Goal: Information Seeking & Learning: Understand process/instructions

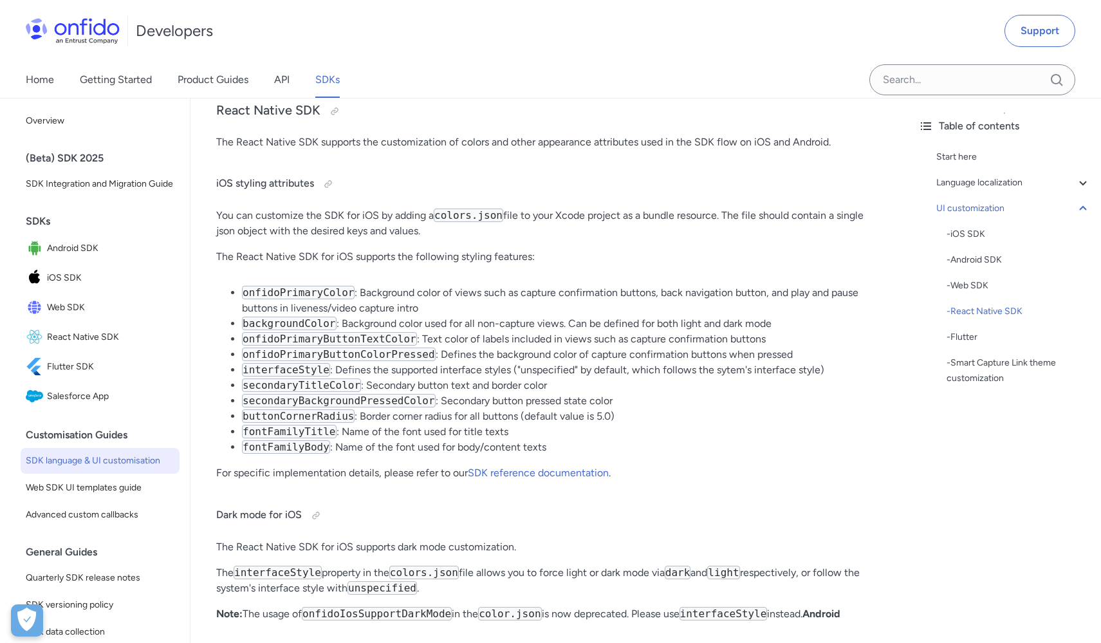
click at [629, 362] on li "onfidoPrimaryButtonColorPressed : Defines the background color of capture confi…" at bounding box center [562, 354] width 640 height 15
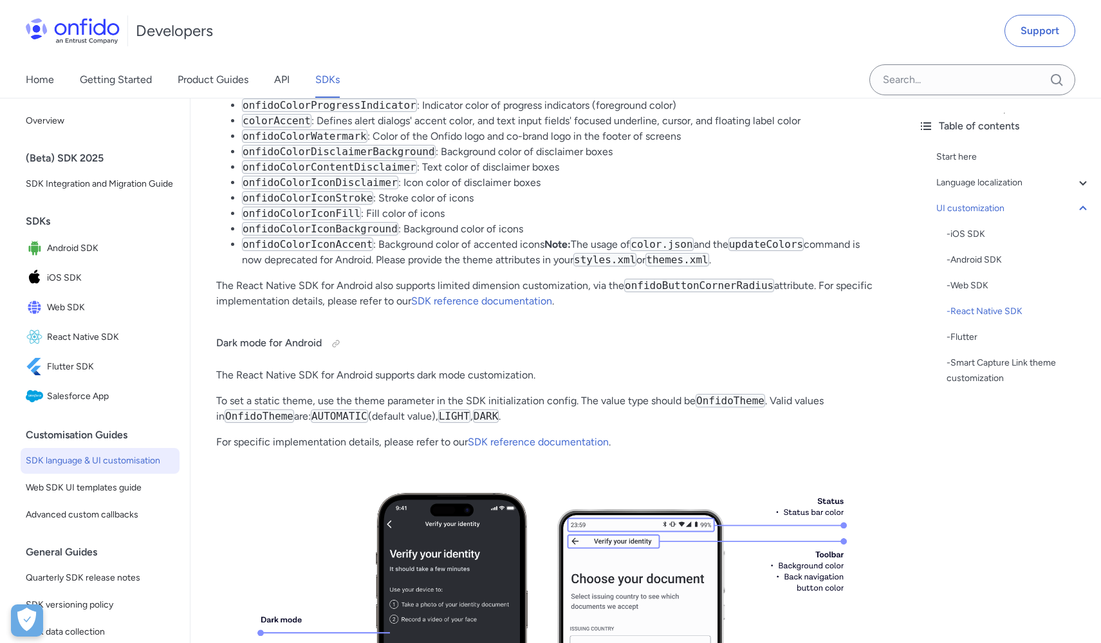
scroll to position [15069, 0]
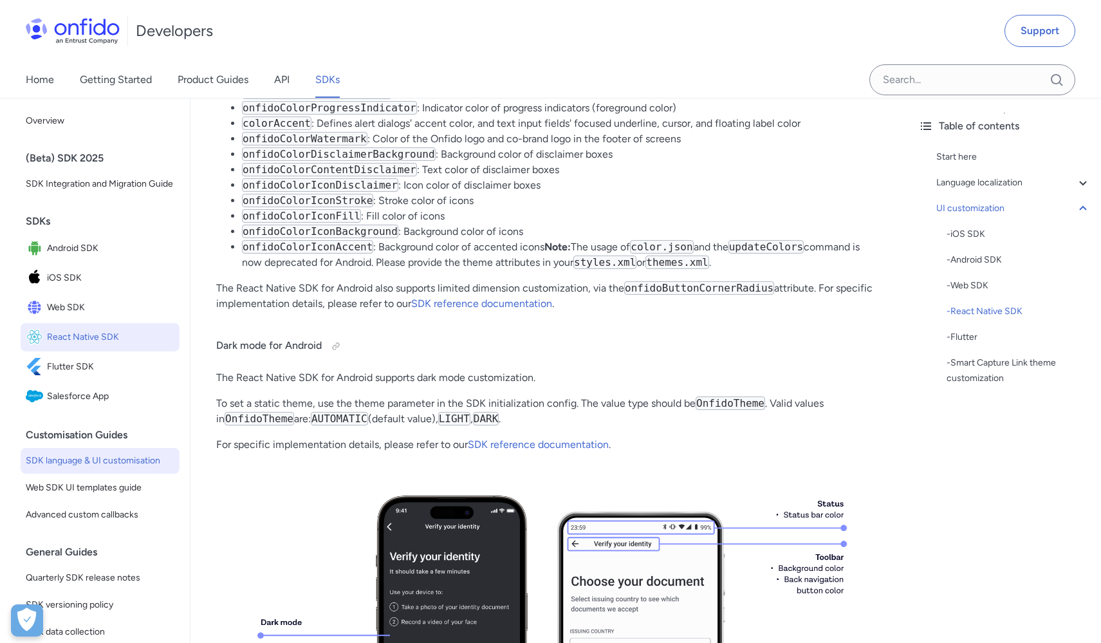
click at [84, 346] on span "React Native SDK" at bounding box center [110, 337] width 127 height 18
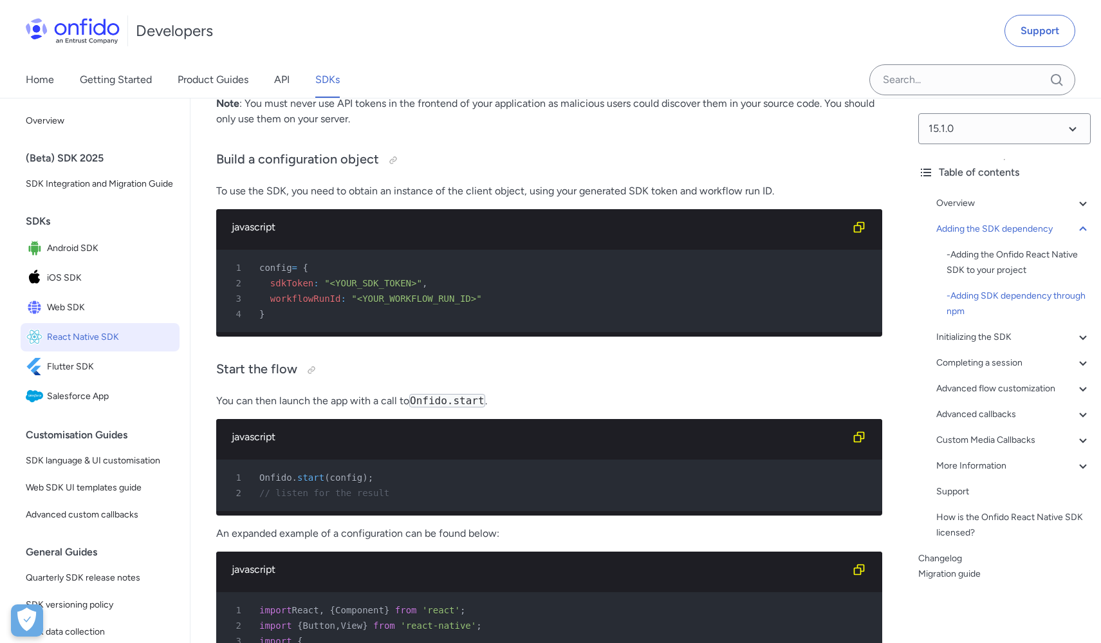
scroll to position [5317, 0]
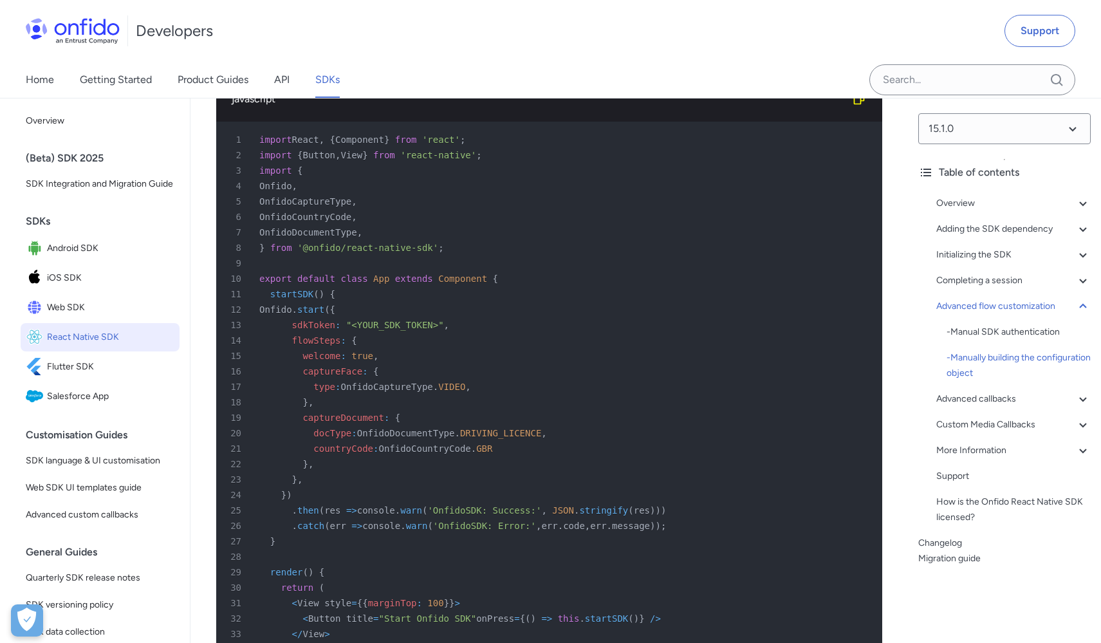
scroll to position [10132, 0]
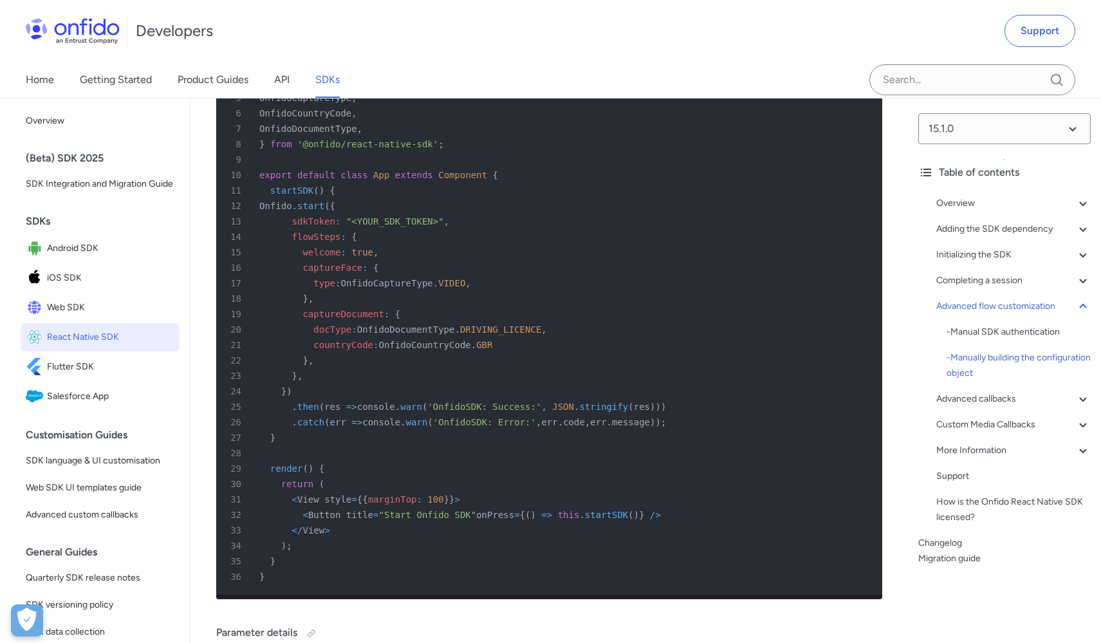
click at [317, 242] on span "flowSteps" at bounding box center [316, 237] width 49 height 10
click at [328, 257] on span "welcome" at bounding box center [321, 252] width 38 height 10
click at [332, 273] on span "captureFace" at bounding box center [332, 268] width 60 height 10
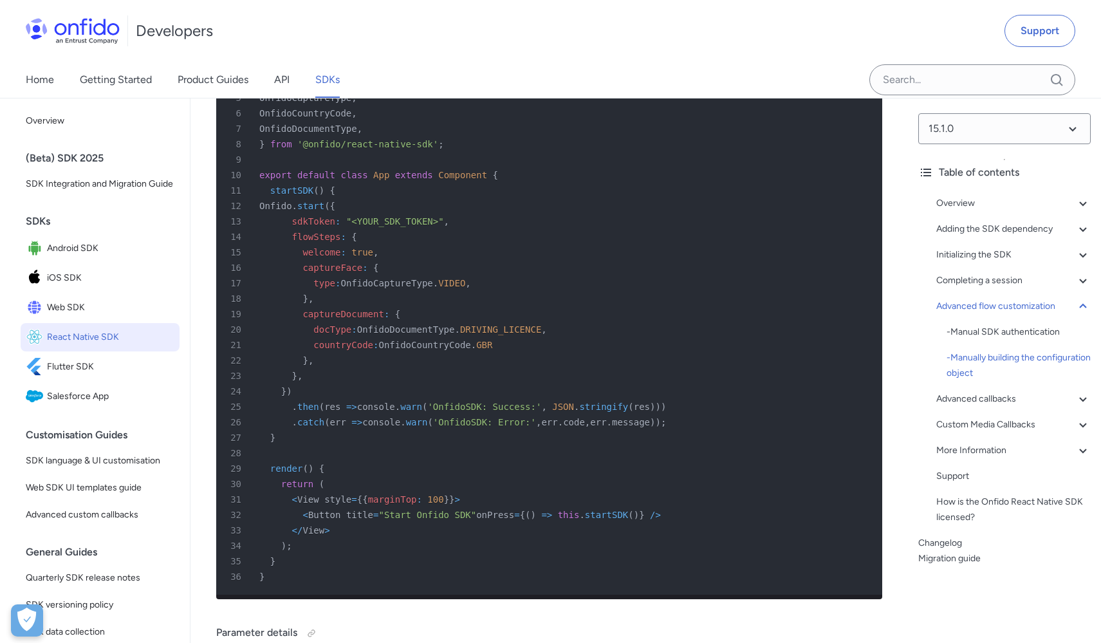
click at [347, 319] on span "captureDocument" at bounding box center [342, 314] width 81 height 10
click at [355, 368] on div "22 } ," at bounding box center [542, 360] width 643 height 15
click at [326, 335] on span "docType" at bounding box center [332, 329] width 38 height 10
drag, startPoint x: 326, startPoint y: 474, endPoint x: 331, endPoint y: 490, distance: 16.7
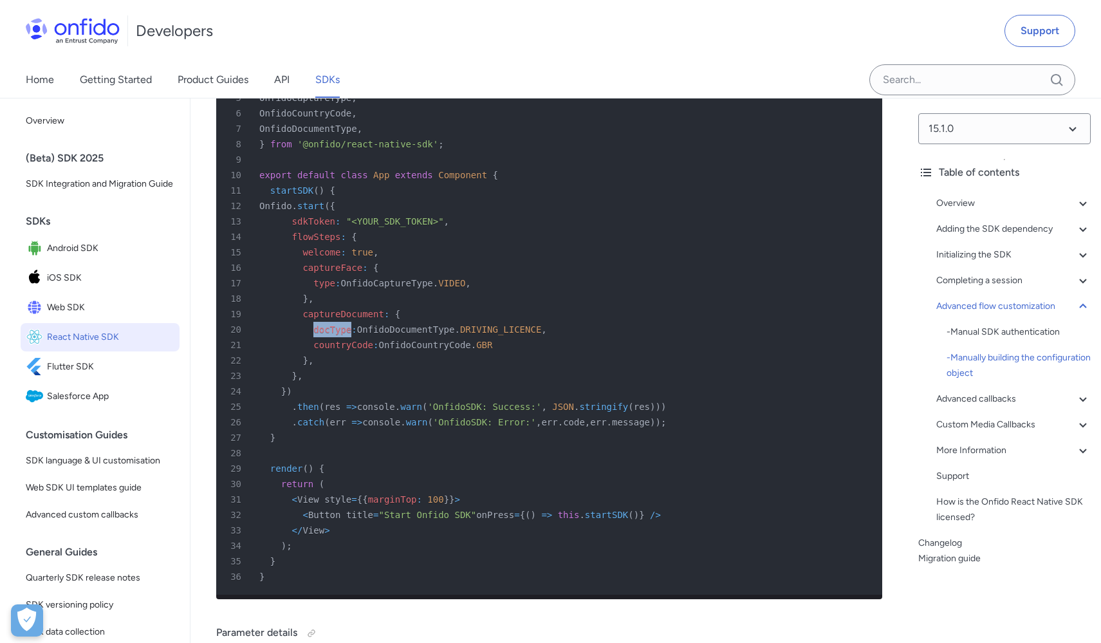
click at [326, 335] on span "docType" at bounding box center [332, 329] width 38 height 10
click at [331, 350] on span "countryCode" at bounding box center [343, 345] width 60 height 10
click at [323, 335] on span "docType" at bounding box center [332, 329] width 38 height 10
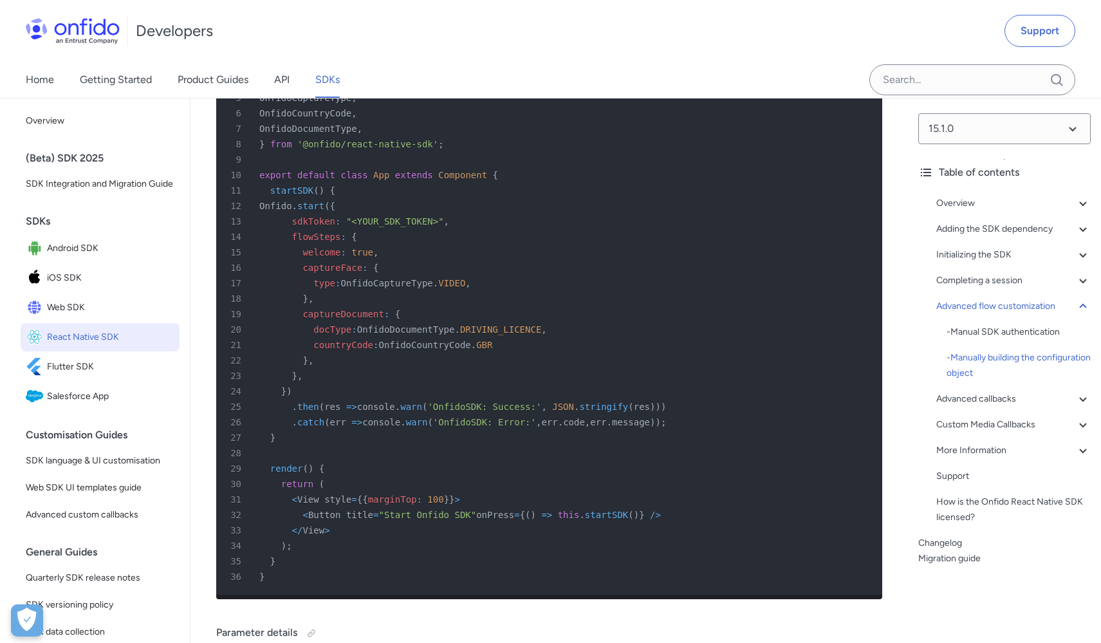
click at [320, 319] on span "captureDocument" at bounding box center [342, 314] width 81 height 10
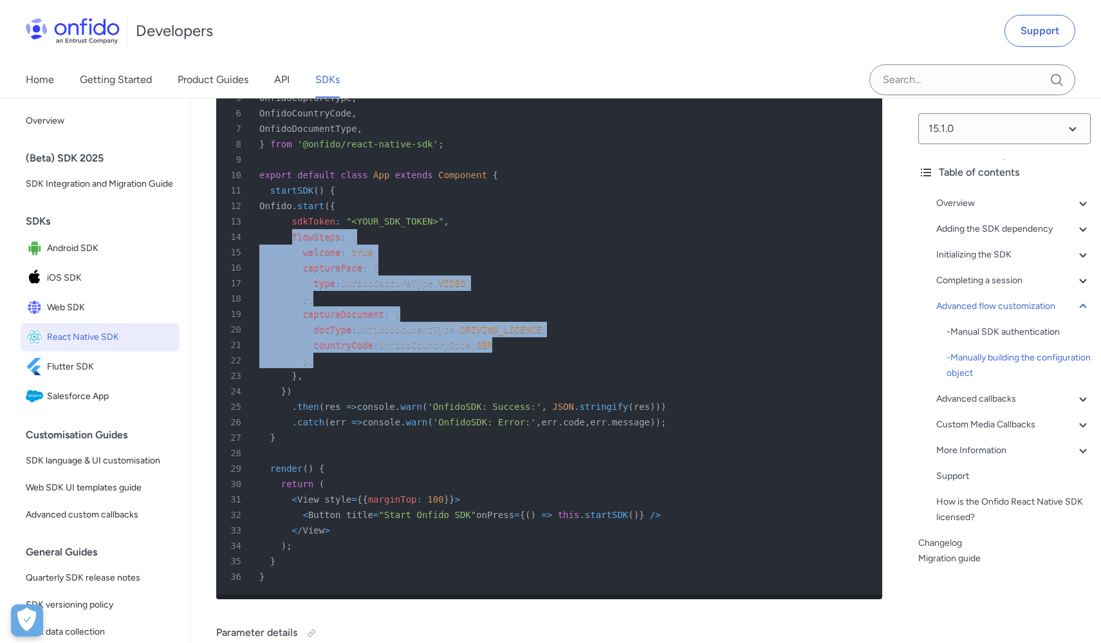
drag, startPoint x: 291, startPoint y: 378, endPoint x: 322, endPoint y: 504, distance: 129.2
click at [322, 504] on pre "1 import React , { Component } from 'react' ; 2 import { Button , View } from '…" at bounding box center [549, 306] width 666 height 577
click at [340, 273] on span "captureFace" at bounding box center [332, 268] width 60 height 10
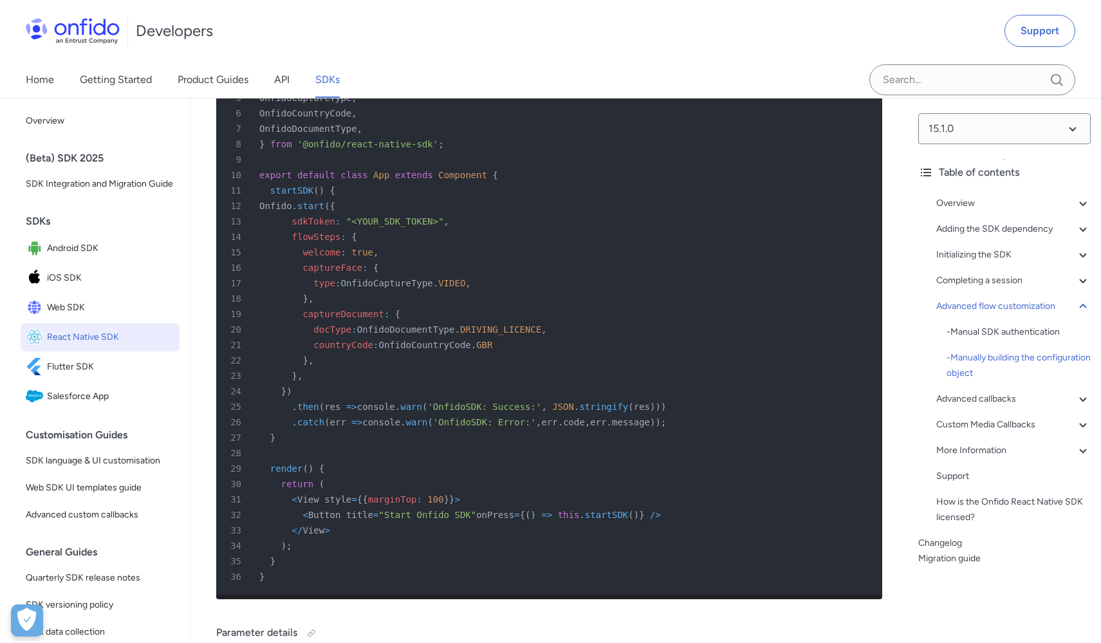
click at [362, 245] on div "14 flowSteps : {" at bounding box center [542, 236] width 643 height 15
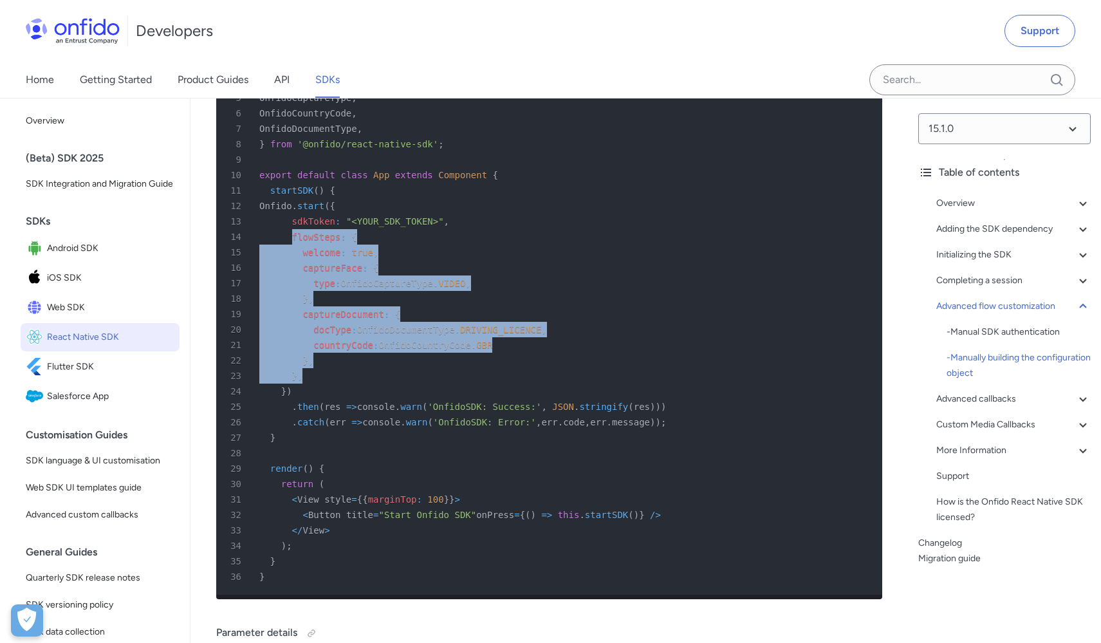
drag, startPoint x: 319, startPoint y: 519, endPoint x: 290, endPoint y: 378, distance: 143.9
click at [290, 378] on pre "1 import React , { Component } from 'react' ; 2 import { Button , View } from '…" at bounding box center [549, 306] width 666 height 577
copy pre "flowSteps : { 15 welcome : true , 16 captureFace : { 17 type : OnfidoCaptureTyp…"
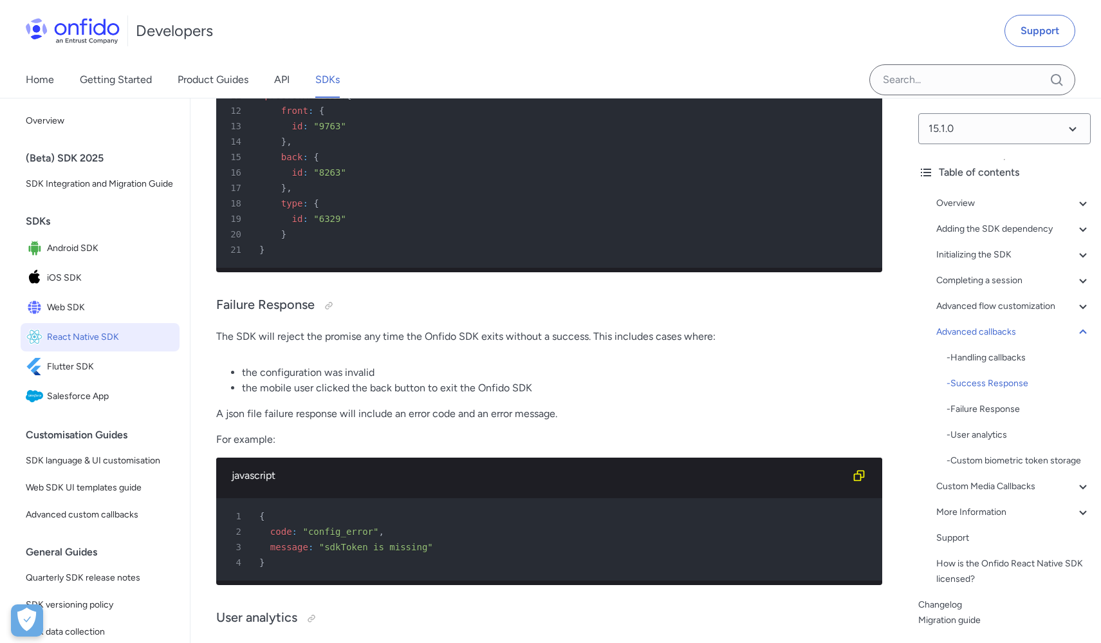
scroll to position [12016, 0]
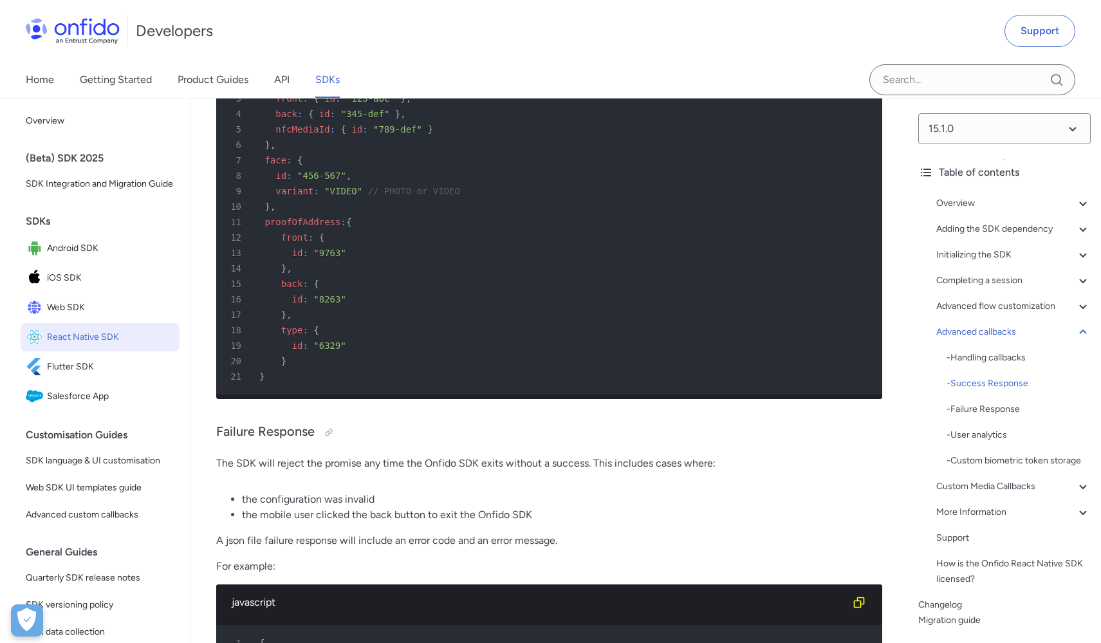
click at [301, 196] on span "variant" at bounding box center [294, 191] width 38 height 10
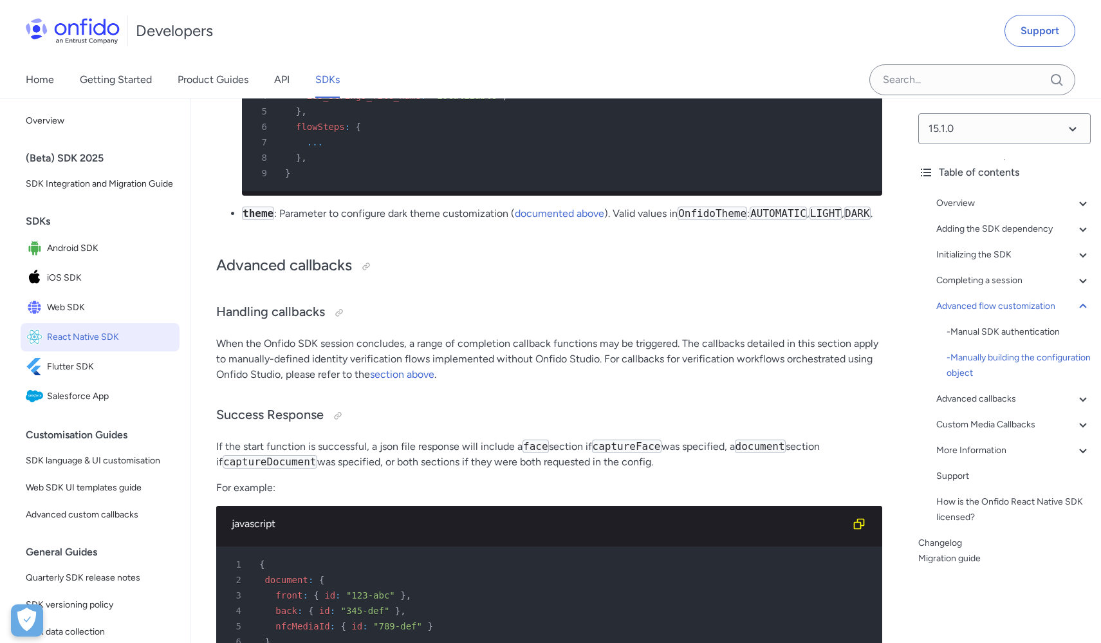
scroll to position [11517, 0]
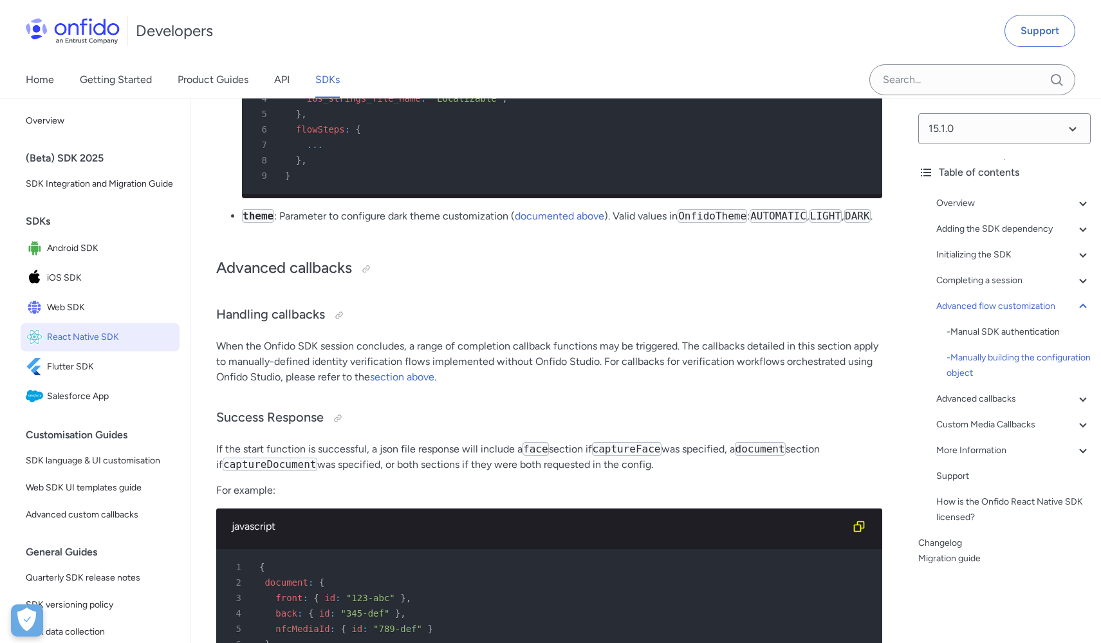
click at [331, 134] on span "flowSteps" at bounding box center [320, 129] width 49 height 10
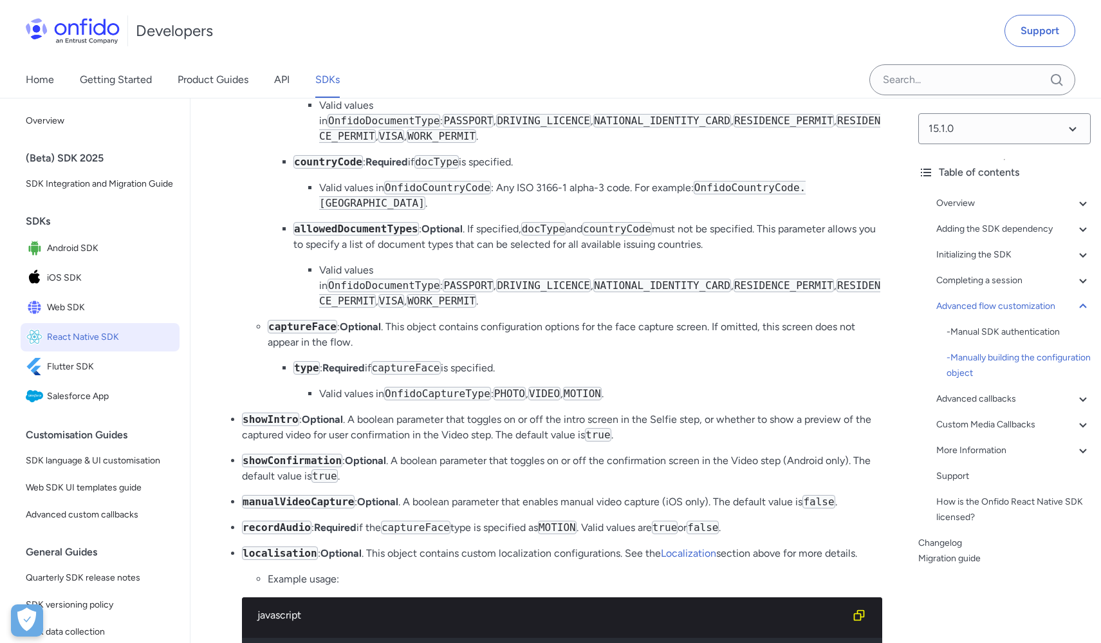
scroll to position [11020, 0]
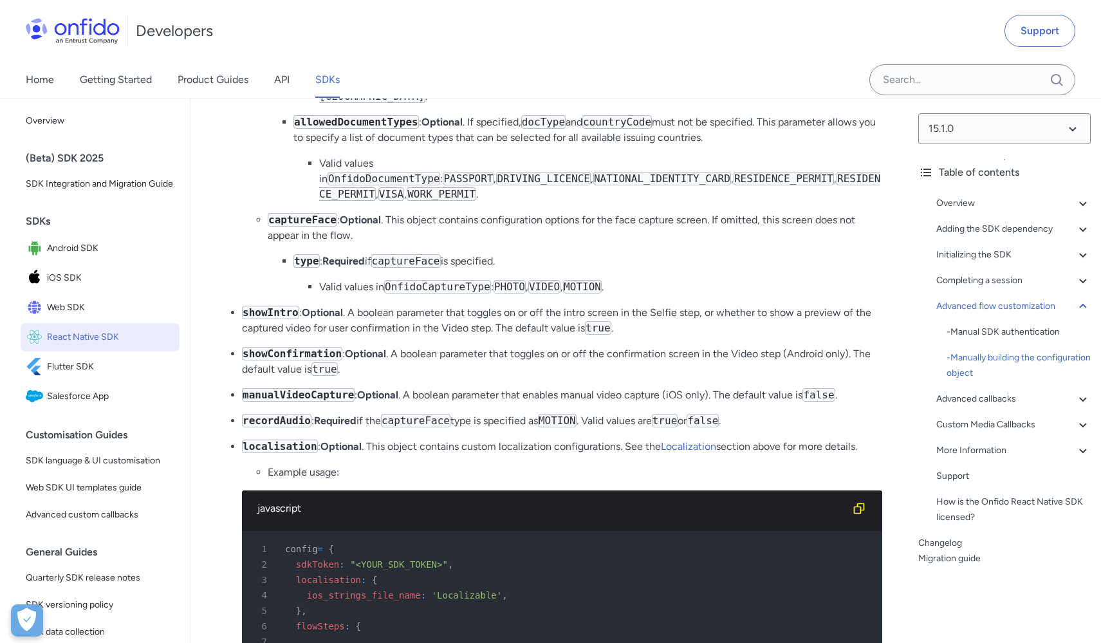
click at [275, 319] on code "showIntro" at bounding box center [270, 313] width 57 height 14
click at [276, 319] on code "showIntro" at bounding box center [270, 313] width 57 height 14
click at [281, 427] on code "recordAudio" at bounding box center [276, 421] width 69 height 14
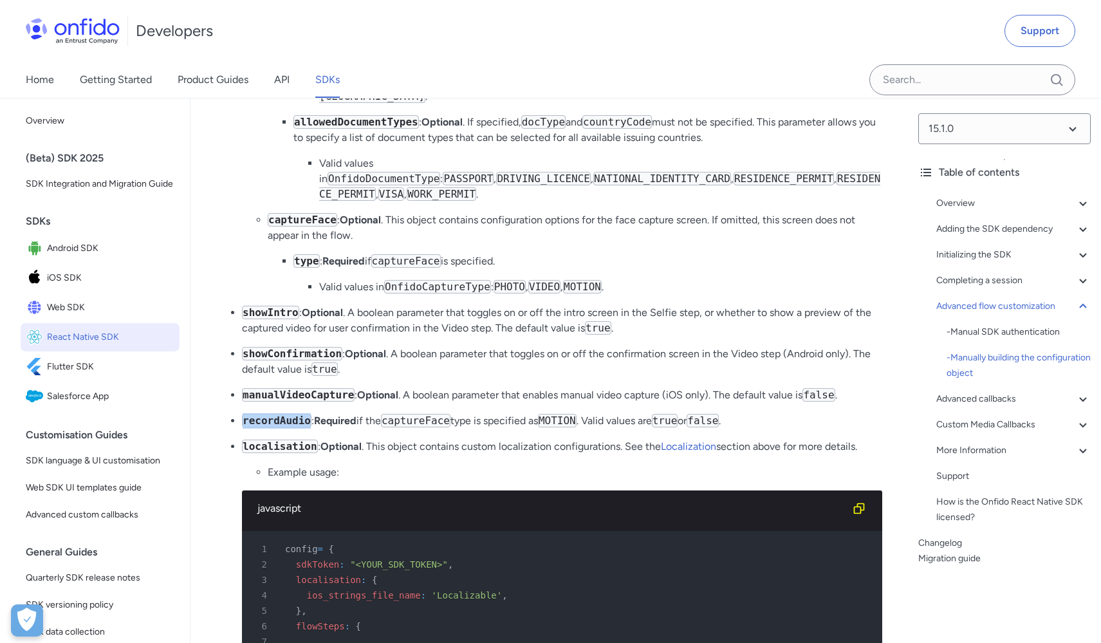
click at [281, 427] on code "recordAudio" at bounding box center [276, 421] width 69 height 14
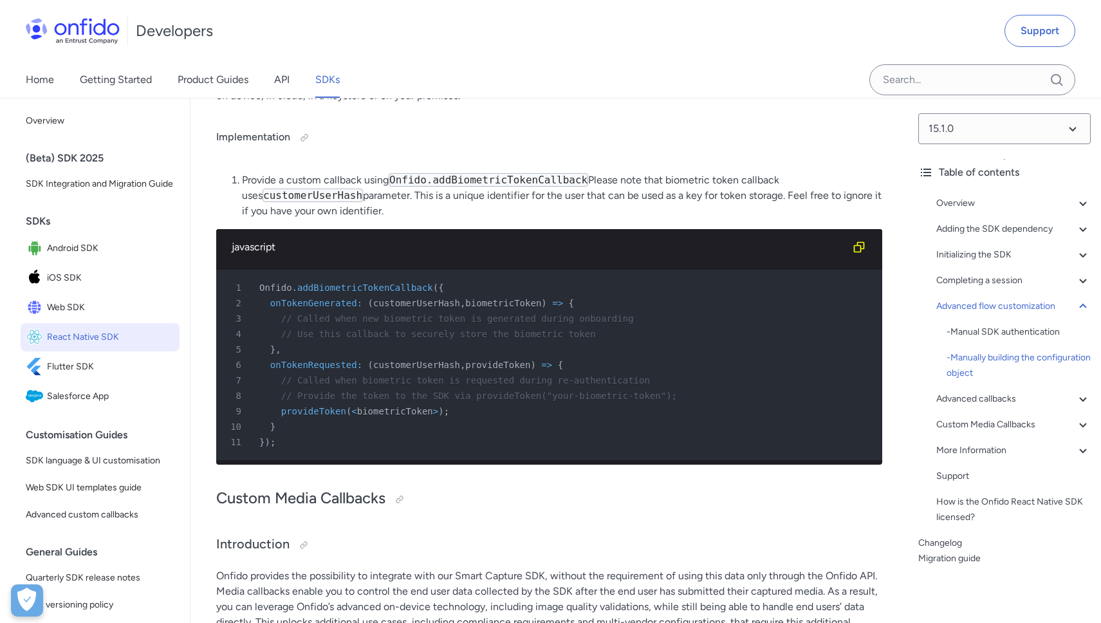
scroll to position [11097, 0]
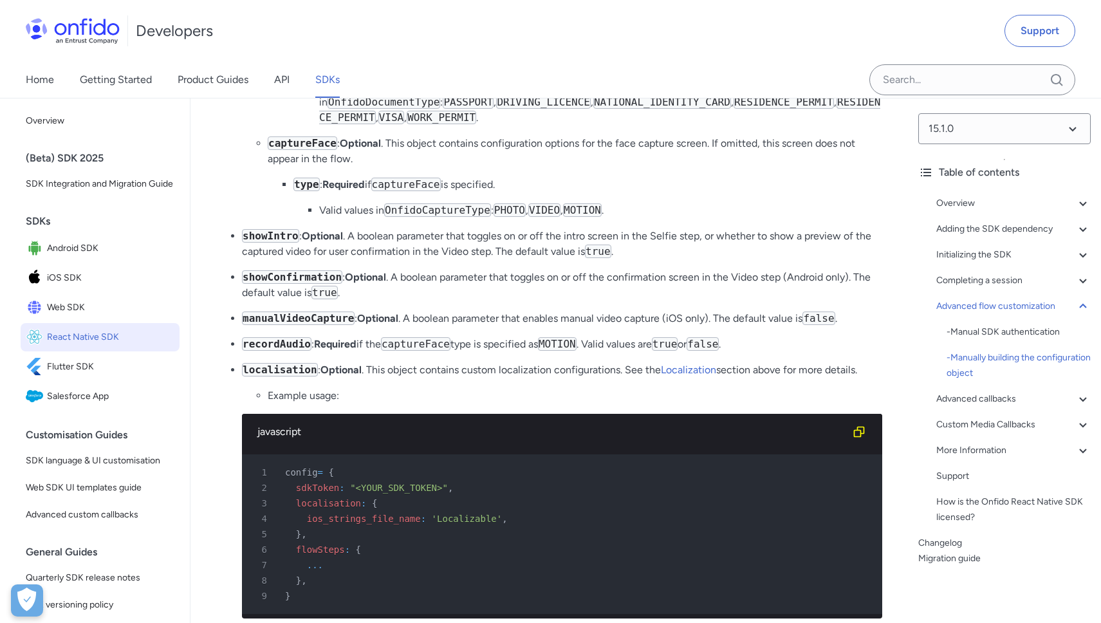
click at [345, 218] on li "Valid values in OnfidoCaptureType : PHOTO , VIDEO , MOTION ." at bounding box center [600, 210] width 563 height 15
click at [346, 190] on strong "Required" at bounding box center [343, 184] width 42 height 12
click at [405, 191] on code "captureFace" at bounding box center [405, 185] width 69 height 14
click at [446, 217] on code "OnfidoCaptureType" at bounding box center [437, 210] width 107 height 14
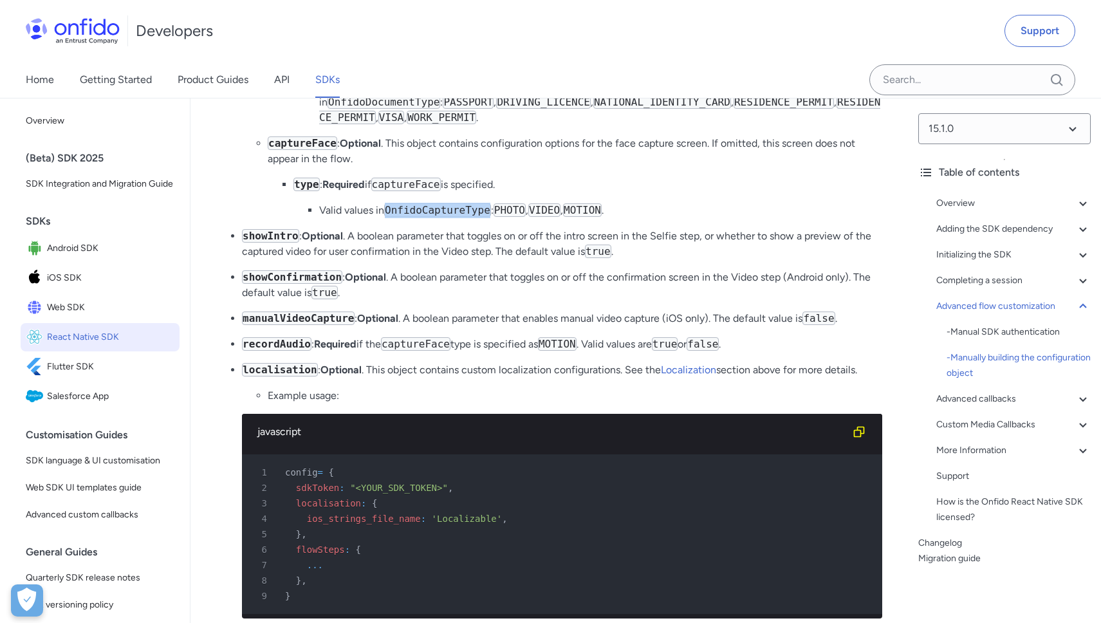
click at [446, 217] on code "OnfidoCaptureType" at bounding box center [437, 210] width 107 height 14
copy code "OnfidoCaptureType"
click at [583, 217] on code "MOTION" at bounding box center [582, 210] width 39 height 14
click at [560, 217] on code "VIDEO" at bounding box center [544, 210] width 32 height 14
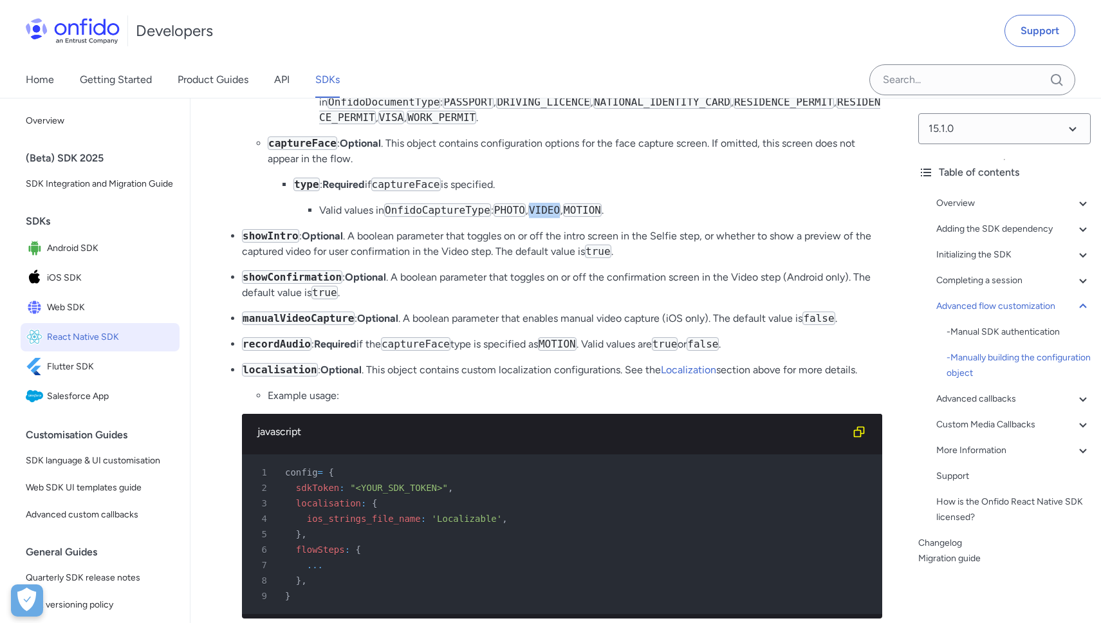
click at [560, 217] on code "VIDEO" at bounding box center [544, 210] width 32 height 14
click at [594, 217] on code "MOTION" at bounding box center [582, 210] width 39 height 14
click at [526, 217] on code "PHOTO" at bounding box center [510, 210] width 32 height 14
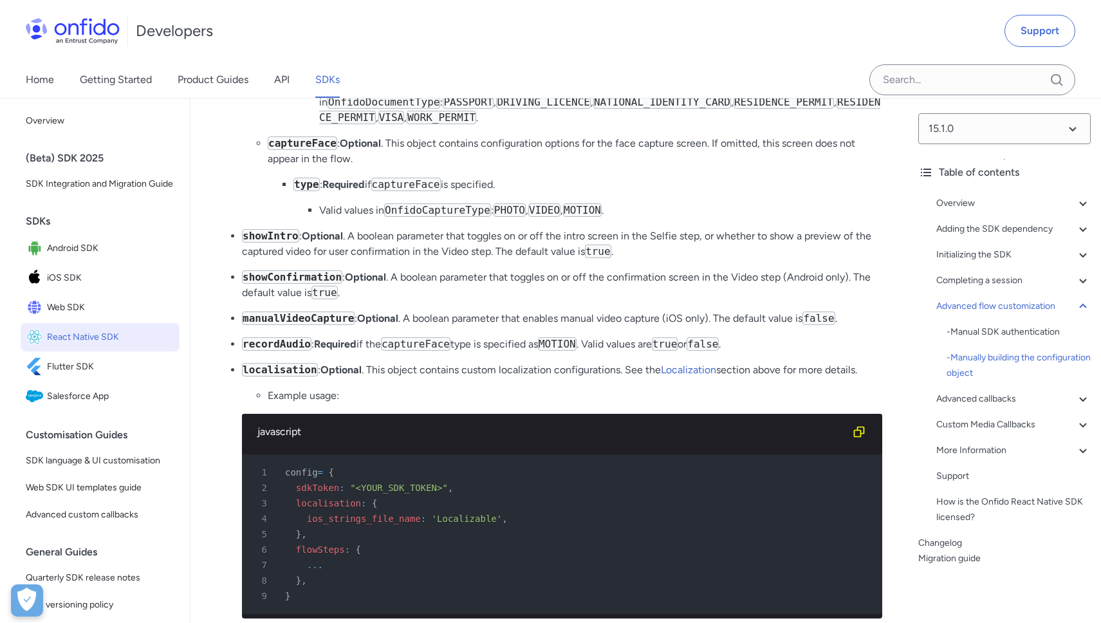
click at [559, 217] on code "VIDEO" at bounding box center [544, 210] width 32 height 14
click at [593, 217] on code "MOTION" at bounding box center [582, 210] width 39 height 14
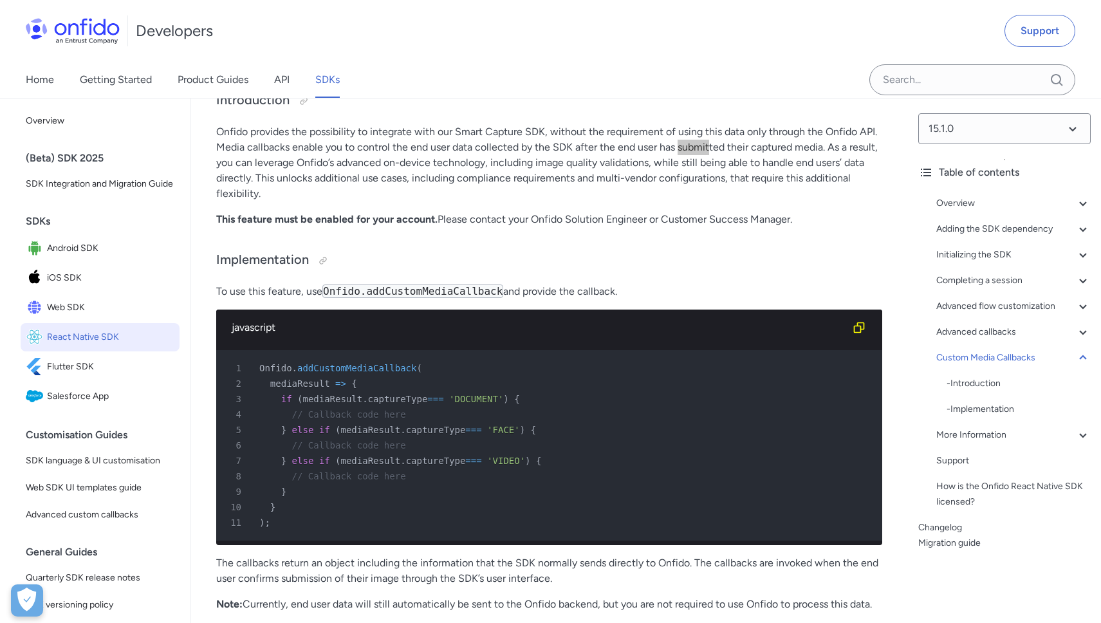
scroll to position [13621, 0]
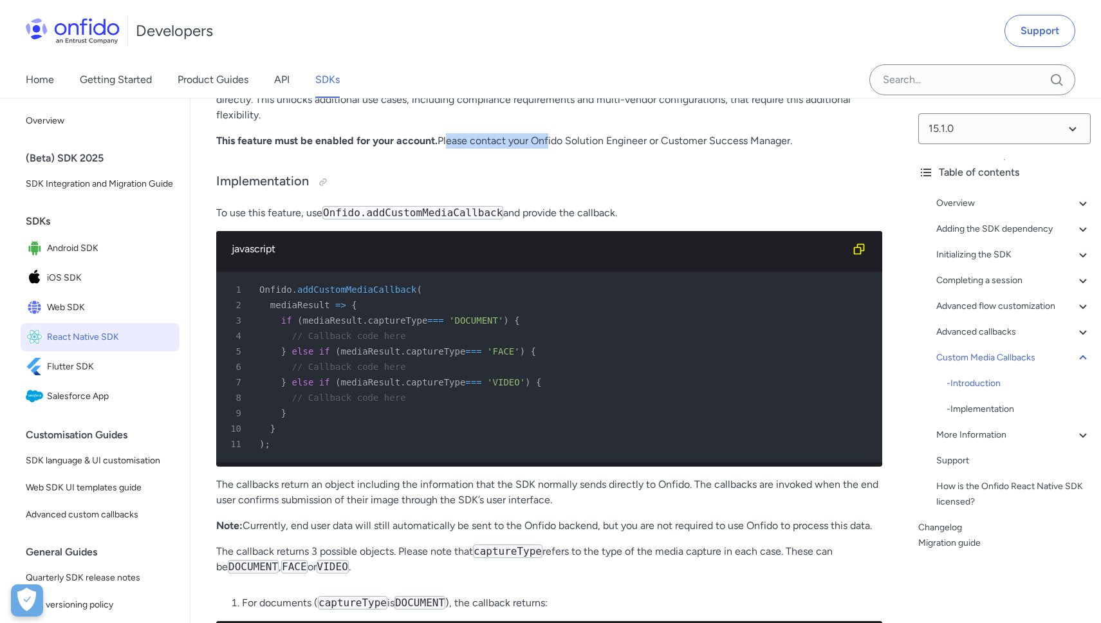
drag, startPoint x: 469, startPoint y: 277, endPoint x: 580, endPoint y: 274, distance: 111.4
click at [557, 149] on p "This feature must be enabled for your account. Please contact your Onfido Solut…" at bounding box center [549, 140] width 666 height 15
drag, startPoint x: 586, startPoint y: 273, endPoint x: 683, endPoint y: 274, distance: 96.5
click at [671, 149] on p "This feature must be enabled for your account. Please contact your Onfido Solut…" at bounding box center [549, 140] width 666 height 15
click at [710, 149] on p "This feature must be enabled for your account. Please contact your Onfido Solut…" at bounding box center [549, 140] width 666 height 15
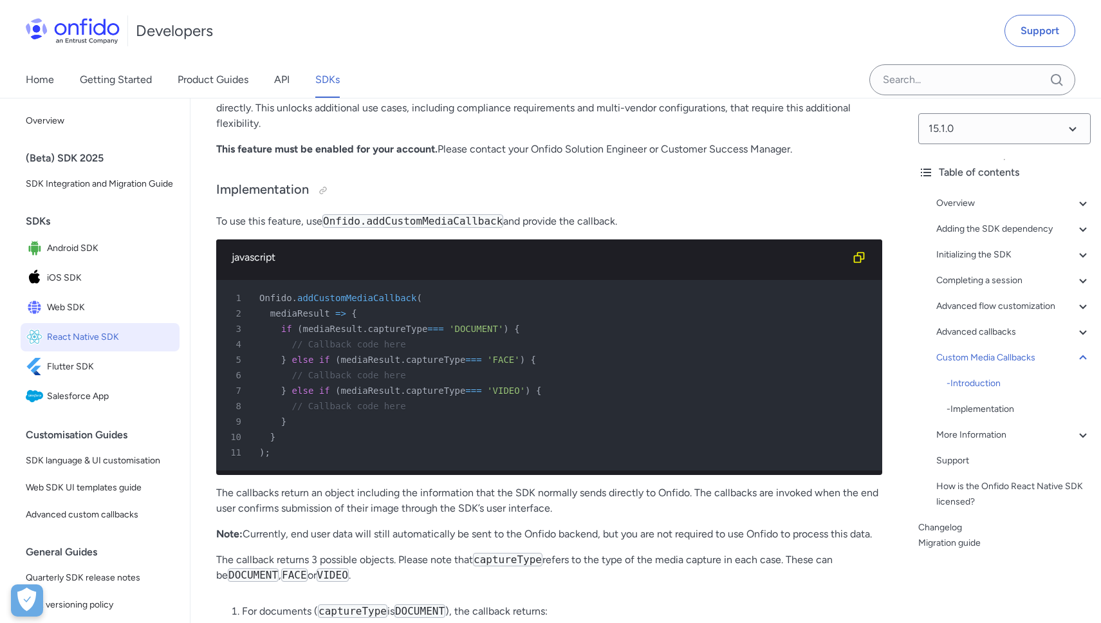
scroll to position [13645, 0]
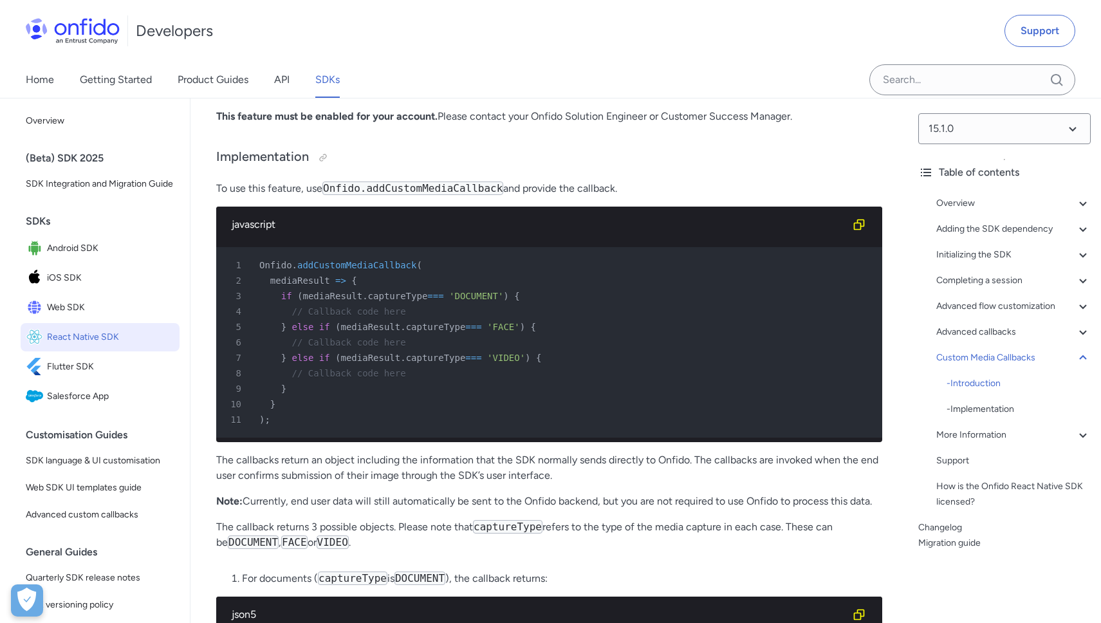
click at [504, 332] on span "'FACE'" at bounding box center [503, 327] width 33 height 10
click at [393, 335] on div "5 } else if ( mediaResult . captureType === 'FACE' ) {" at bounding box center [542, 326] width 643 height 15
click at [447, 332] on span "captureType" at bounding box center [436, 327] width 60 height 10
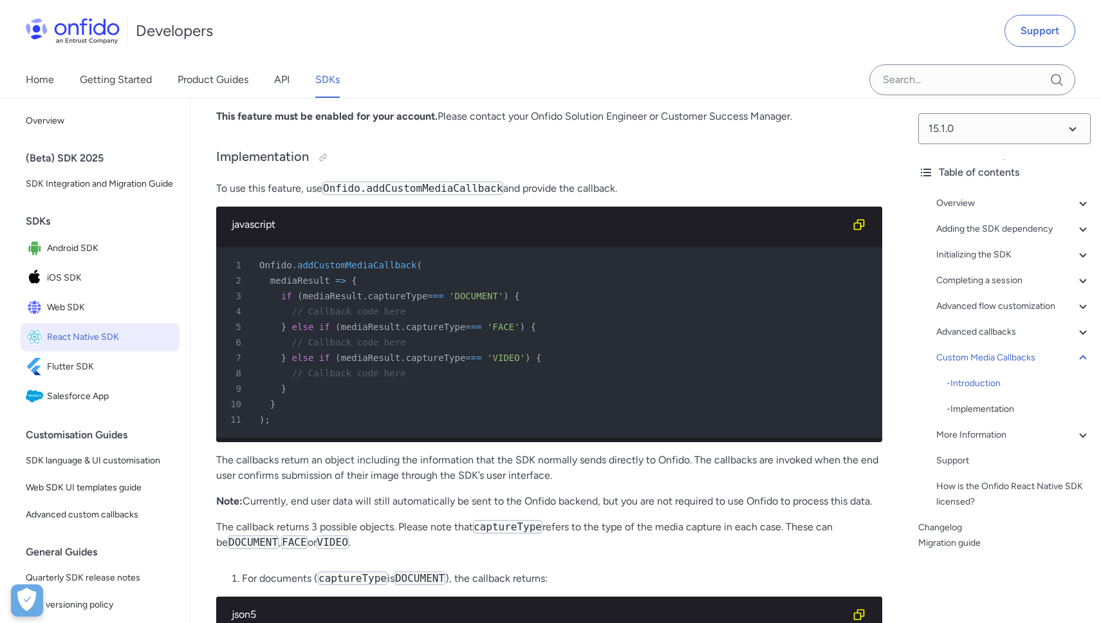
click at [500, 335] on div "5 } else if ( mediaResult . captureType === 'FACE' ) {" at bounding box center [542, 326] width 643 height 15
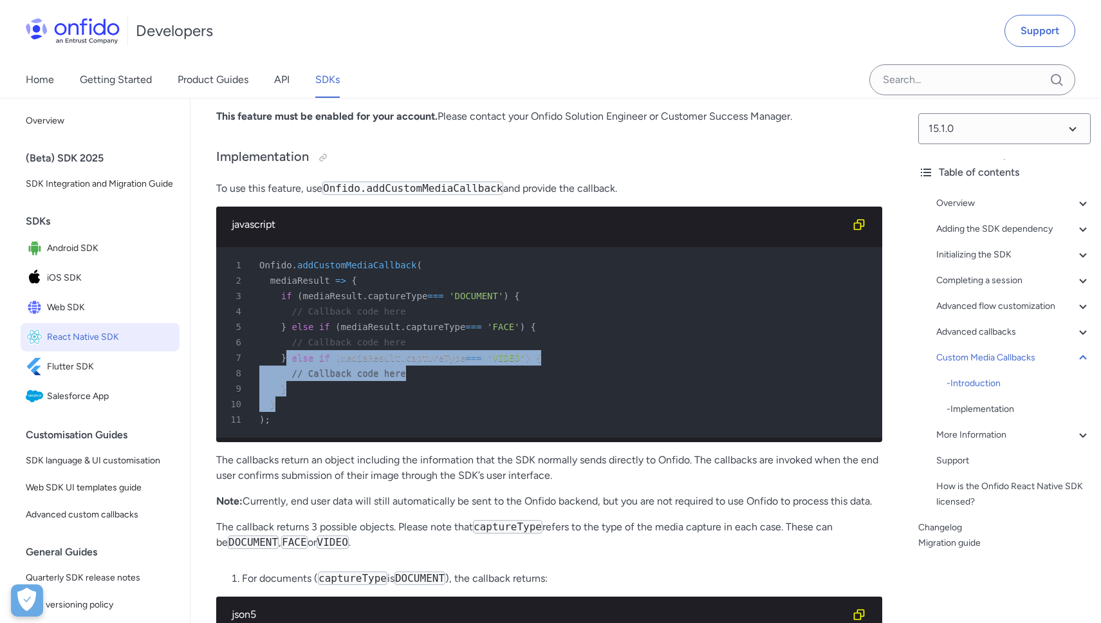
drag, startPoint x: 288, startPoint y: 492, endPoint x: 306, endPoint y: 533, distance: 44.4
click at [306, 438] on pre "1 Onfido . addCustomMediaCallback ( 2 mediaResult => { 3 if ( mediaResult . cap…" at bounding box center [549, 342] width 666 height 190
click at [307, 412] on div "10 }" at bounding box center [542, 403] width 643 height 15
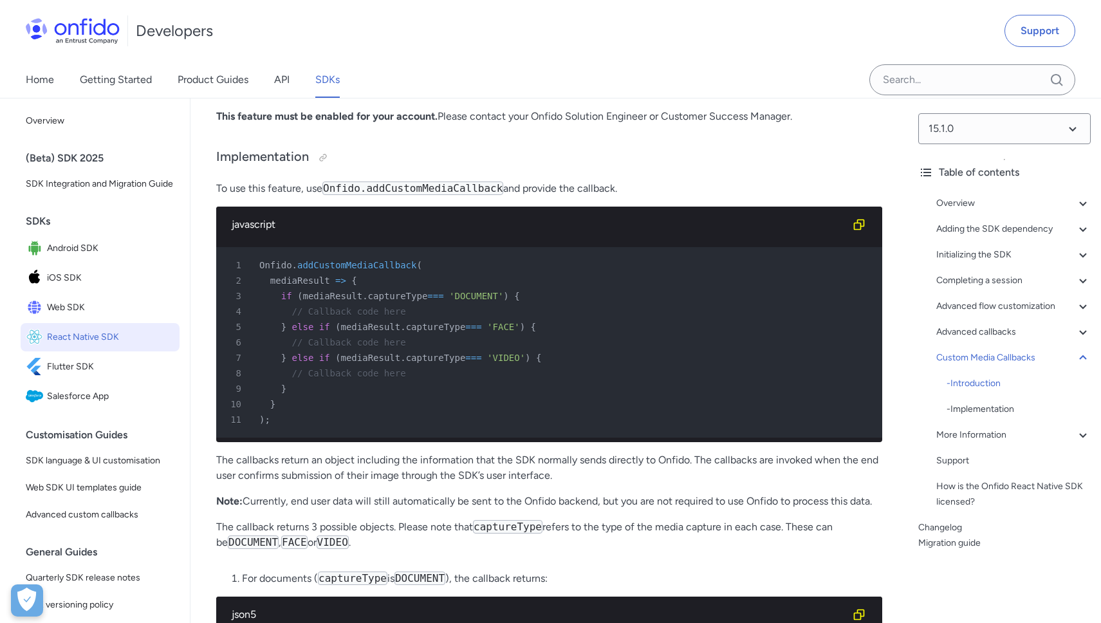
drag, startPoint x: 302, startPoint y: 521, endPoint x: 321, endPoint y: 521, distance: 19.3
click at [302, 396] on div "9 }" at bounding box center [542, 388] width 643 height 15
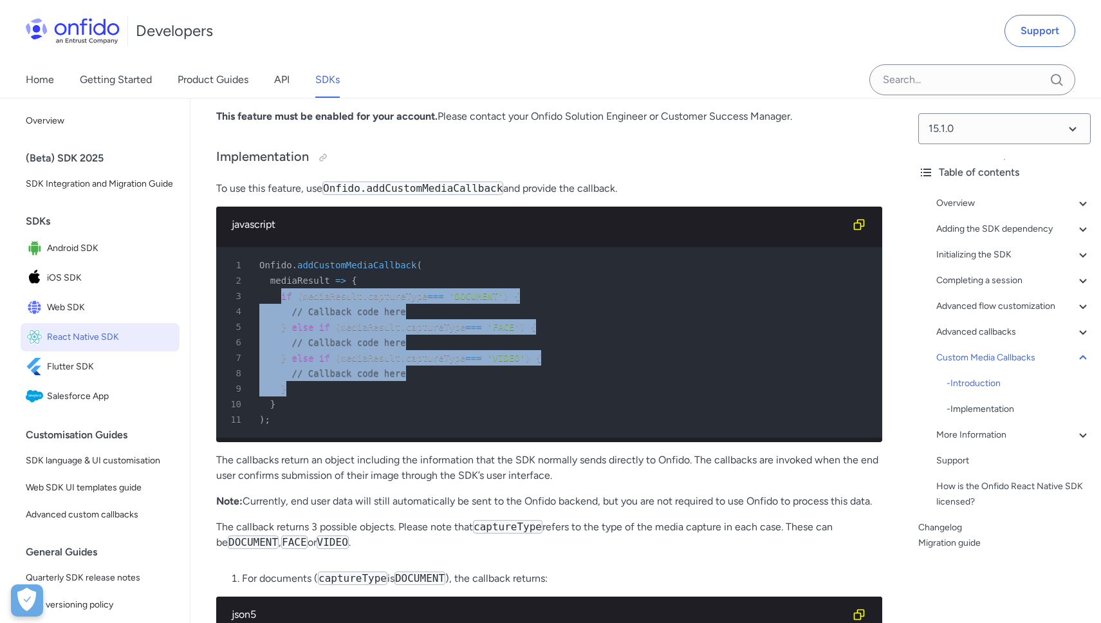
drag, startPoint x: 322, startPoint y: 510, endPoint x: 279, endPoint y: 435, distance: 85.9
click at [279, 435] on pre "1 Onfido . addCustomMediaCallback ( 2 mediaResult => { 3 if ( mediaResult . cap…" at bounding box center [549, 342] width 666 height 190
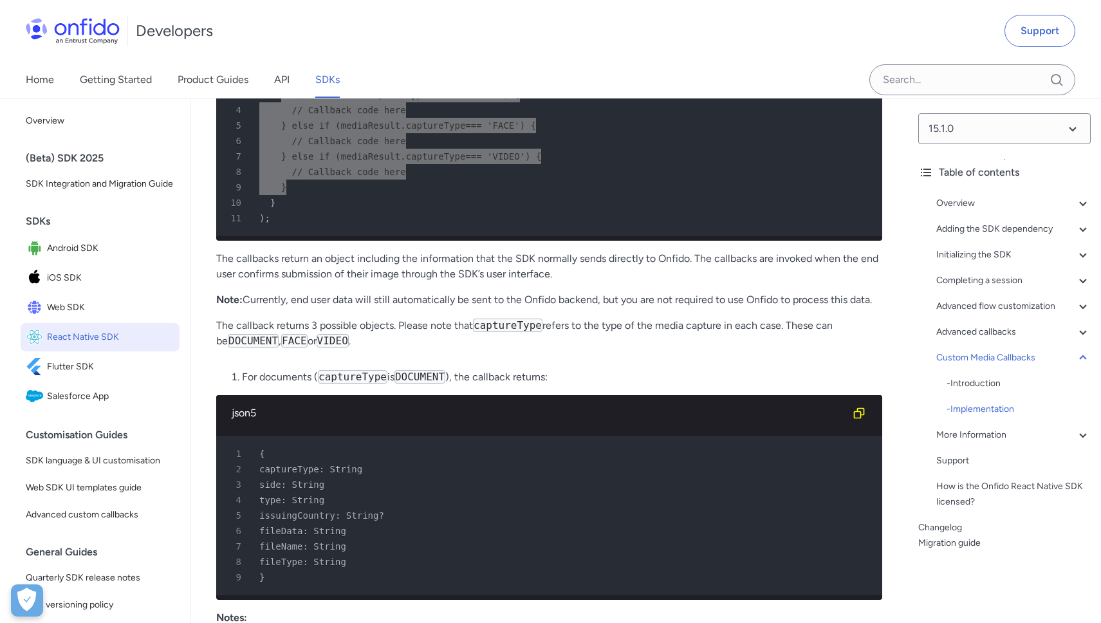
scroll to position [13849, 0]
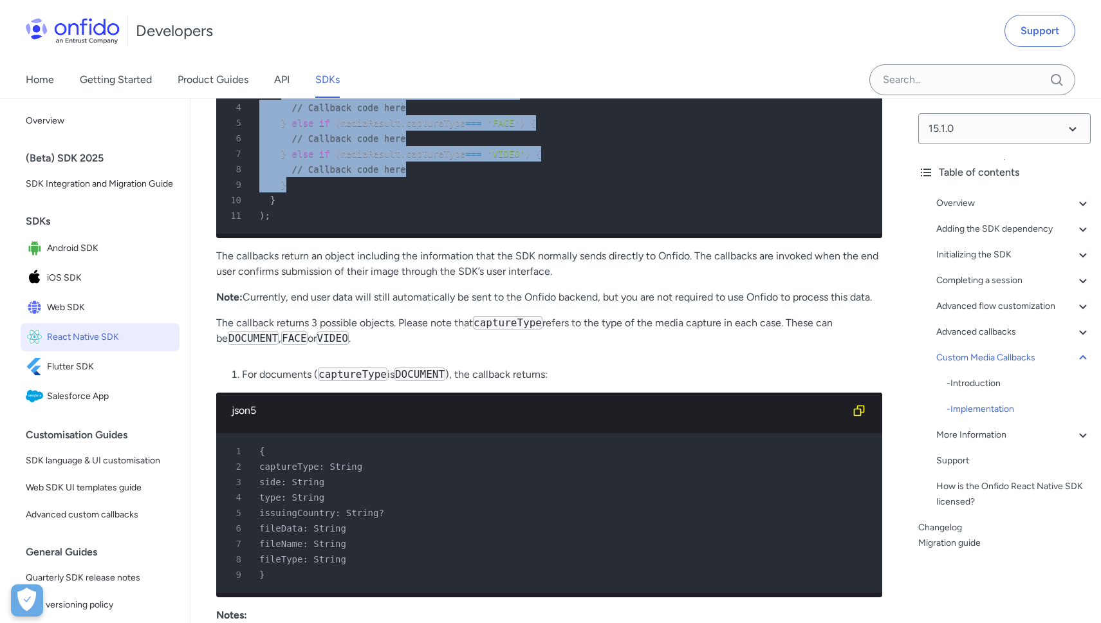
click at [371, 66] on span "addCustomMediaCallback" at bounding box center [356, 61] width 119 height 10
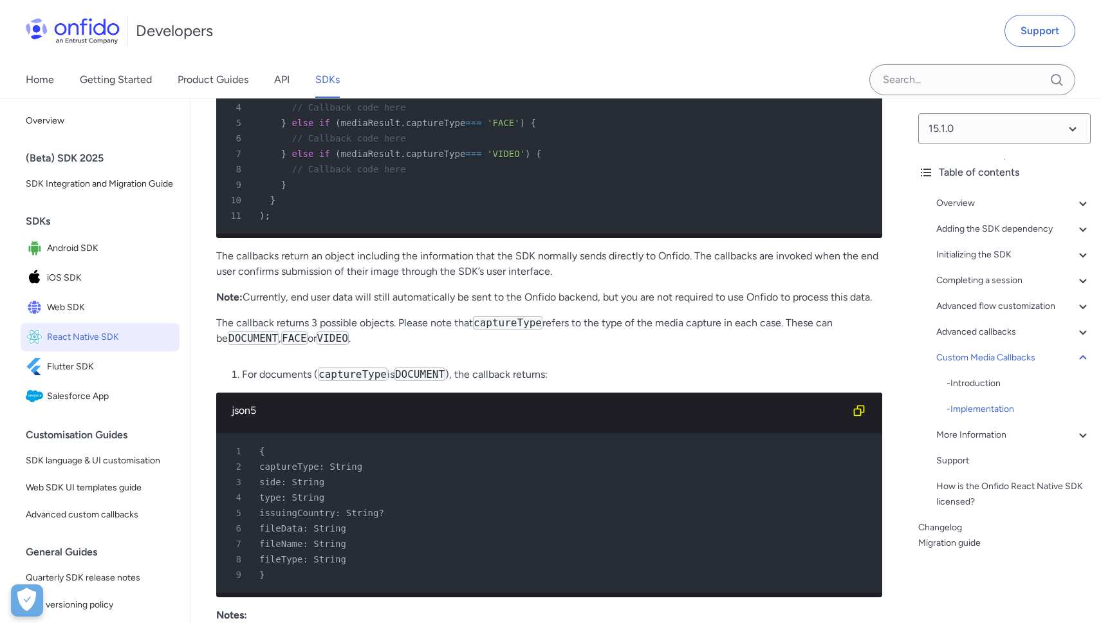
click at [371, 66] on span "addCustomMediaCallback" at bounding box center [356, 61] width 119 height 10
click at [425, 177] on div "8 // Callback code here" at bounding box center [542, 169] width 643 height 15
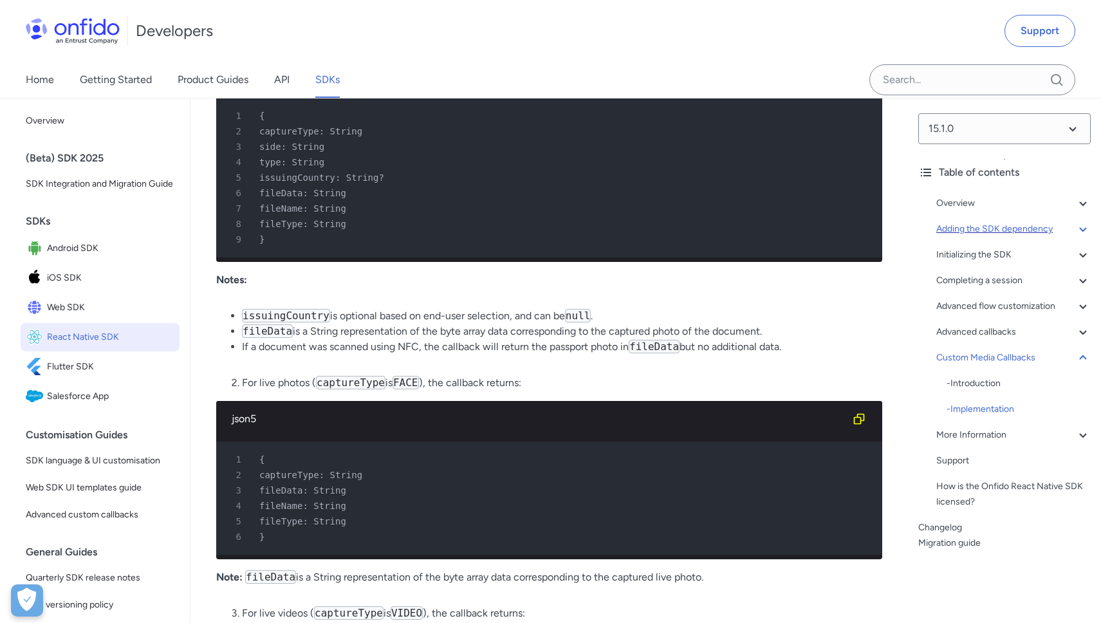
scroll to position [15137, 0]
